Goal: Check status: Check status

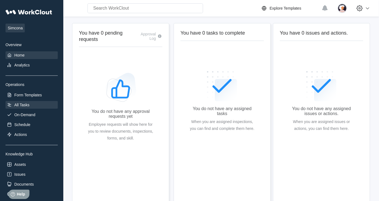
click at [28, 101] on div "All Tasks" at bounding box center [32, 105] width 52 height 8
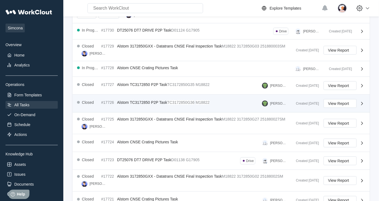
scroll to position [165, 0]
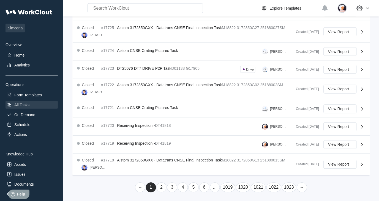
click at [163, 186] on link "2" at bounding box center [162, 188] width 10 height 10
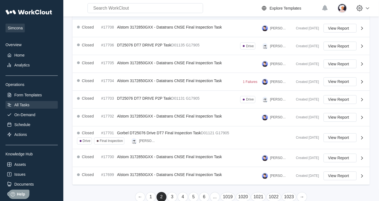
scroll to position [171, 0]
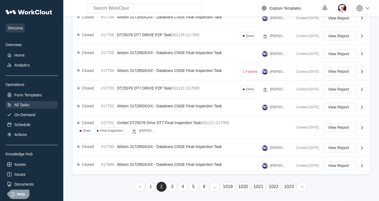
click at [170, 187] on link "3" at bounding box center [172, 188] width 10 height 10
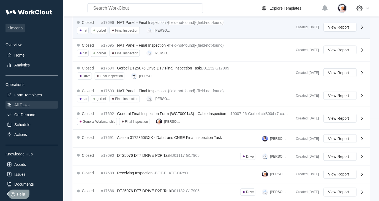
scroll to position [92, 0]
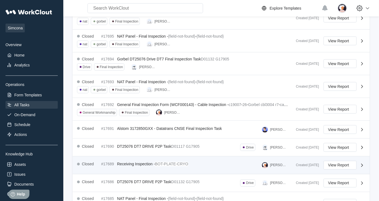
click at [159, 167] on div "Closed #17689 Receiving Inspection - BOT-PLATE-CRYO [PERSON_NAME]" at bounding box center [184, 165] width 215 height 9
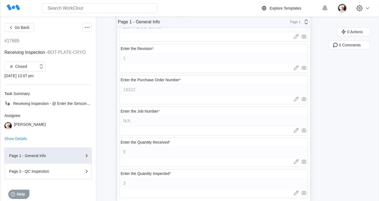
scroll to position [120, 0]
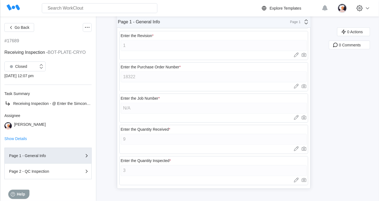
click at [301, 21] on div "Page 1" at bounding box center [294, 22] width 14 height 4
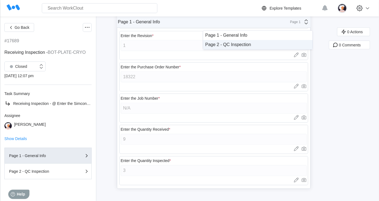
click at [277, 45] on div "Page 2 - QC Inspection" at bounding box center [257, 44] width 105 height 5
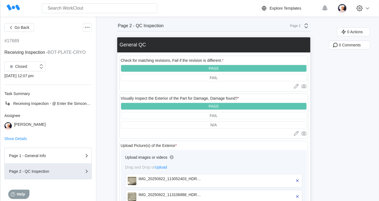
scroll to position [0, 0]
